Goal: Transaction & Acquisition: Book appointment/travel/reservation

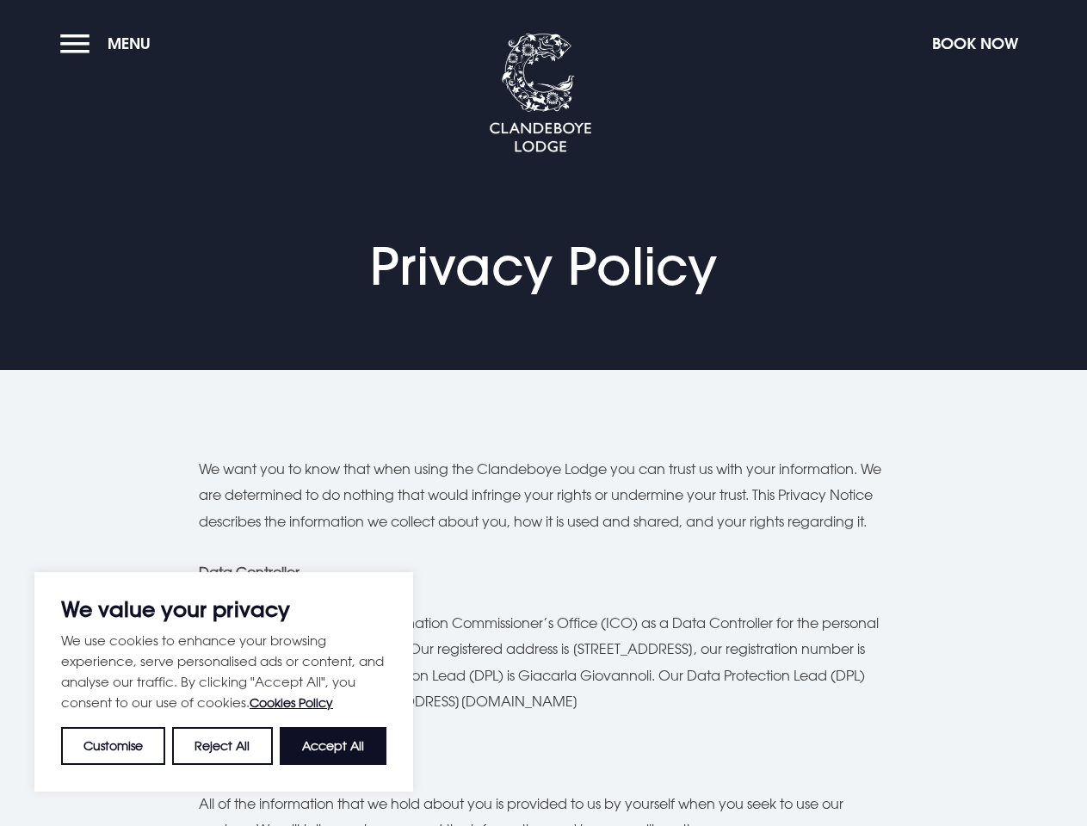
click at [114, 746] on button "Customise" at bounding box center [113, 746] width 104 height 38
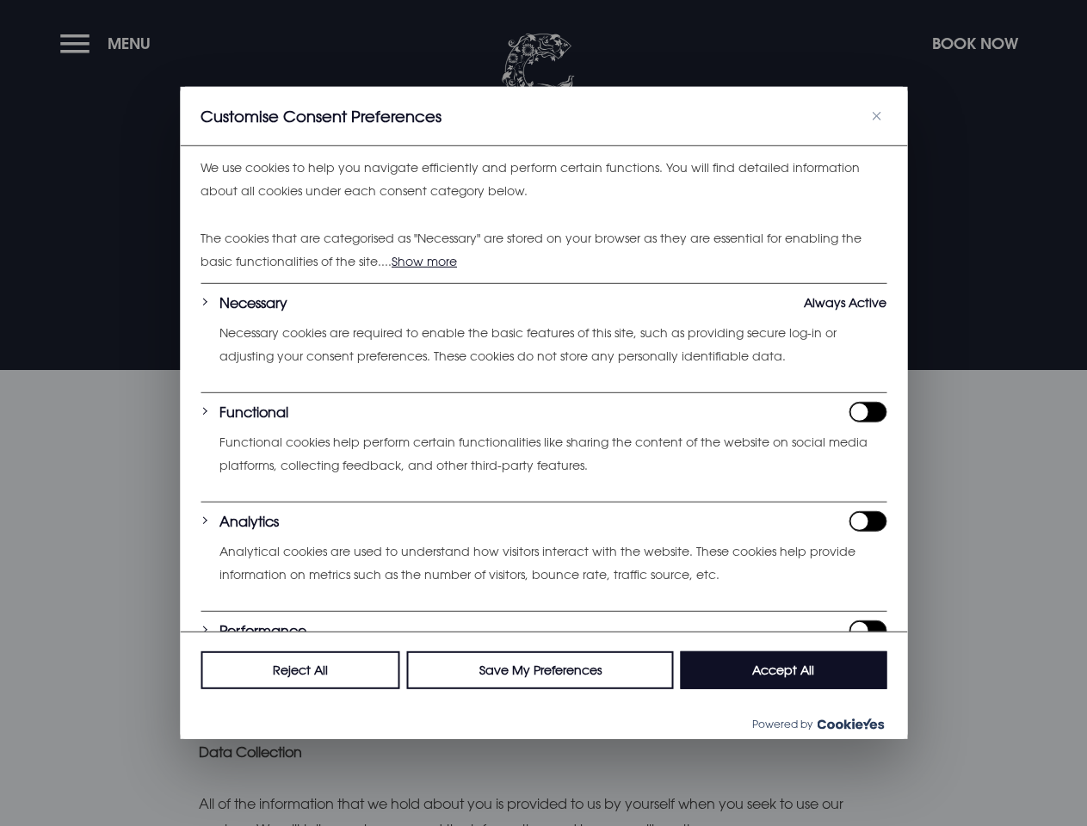
click at [223, 631] on div "We use cookies to help you navigate efficiently and perform certain functions. …" at bounding box center [543, 388] width 727 height 485
click at [333, 746] on div at bounding box center [543, 413] width 1087 height 826
click at [109, 43] on div at bounding box center [543, 413] width 1087 height 826
click at [974, 43] on div at bounding box center [543, 413] width 1087 height 826
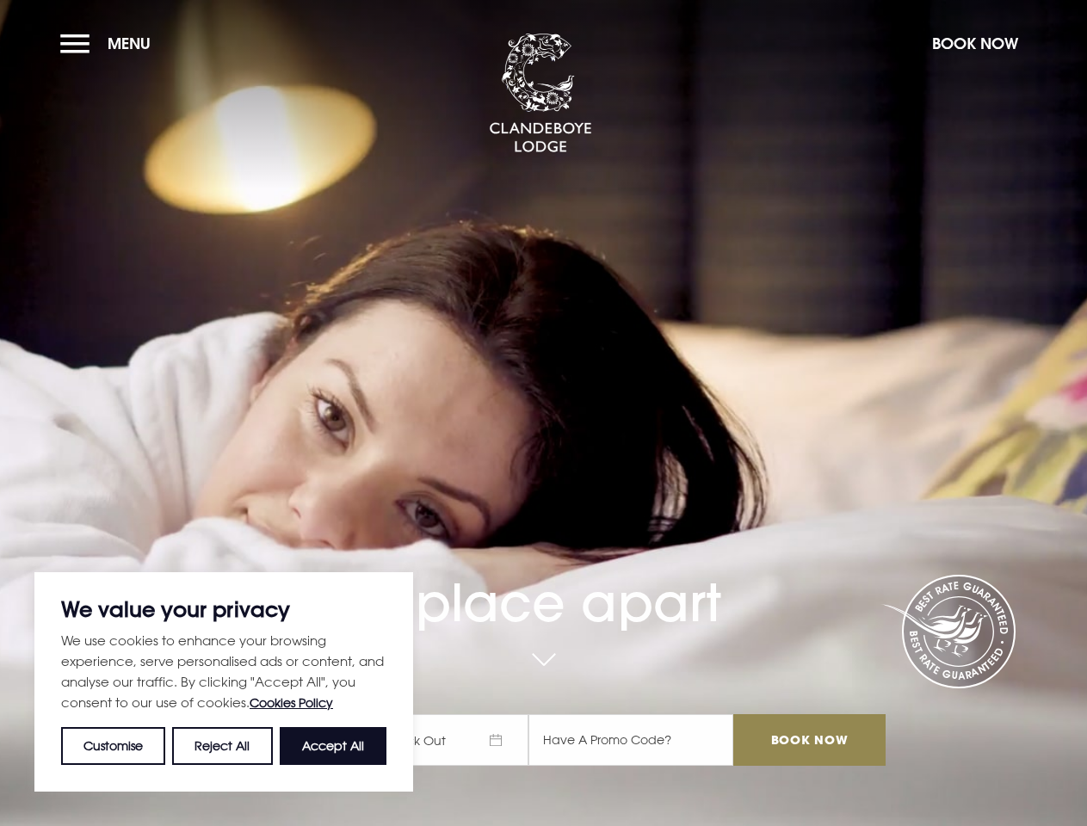
click at [543, 413] on div "A place apart Check In Check Out Mon Tue Wed Thur Fri Sat Sun Mon Tue Wed Thur …" at bounding box center [543, 579] width 704 height 408
click at [114, 746] on button "Customise" at bounding box center [113, 746] width 104 height 38
click at [0, 0] on div at bounding box center [0, 0] width 0 height 0
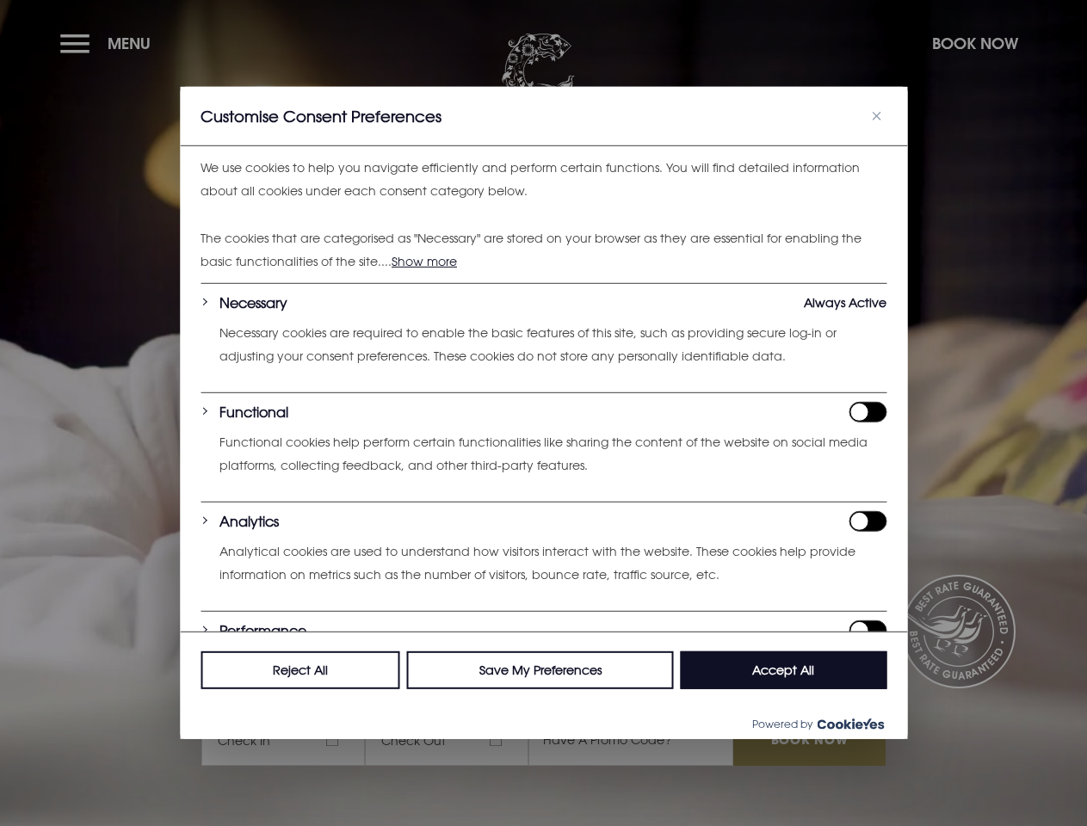
click at [333, 746] on div at bounding box center [543, 413] width 1087 height 826
click at [109, 43] on div at bounding box center [543, 413] width 1087 height 826
click at [974, 43] on div at bounding box center [543, 413] width 1087 height 826
click at [454, 740] on div at bounding box center [543, 413] width 1087 height 826
